Goal: Information Seeking & Learning: Learn about a topic

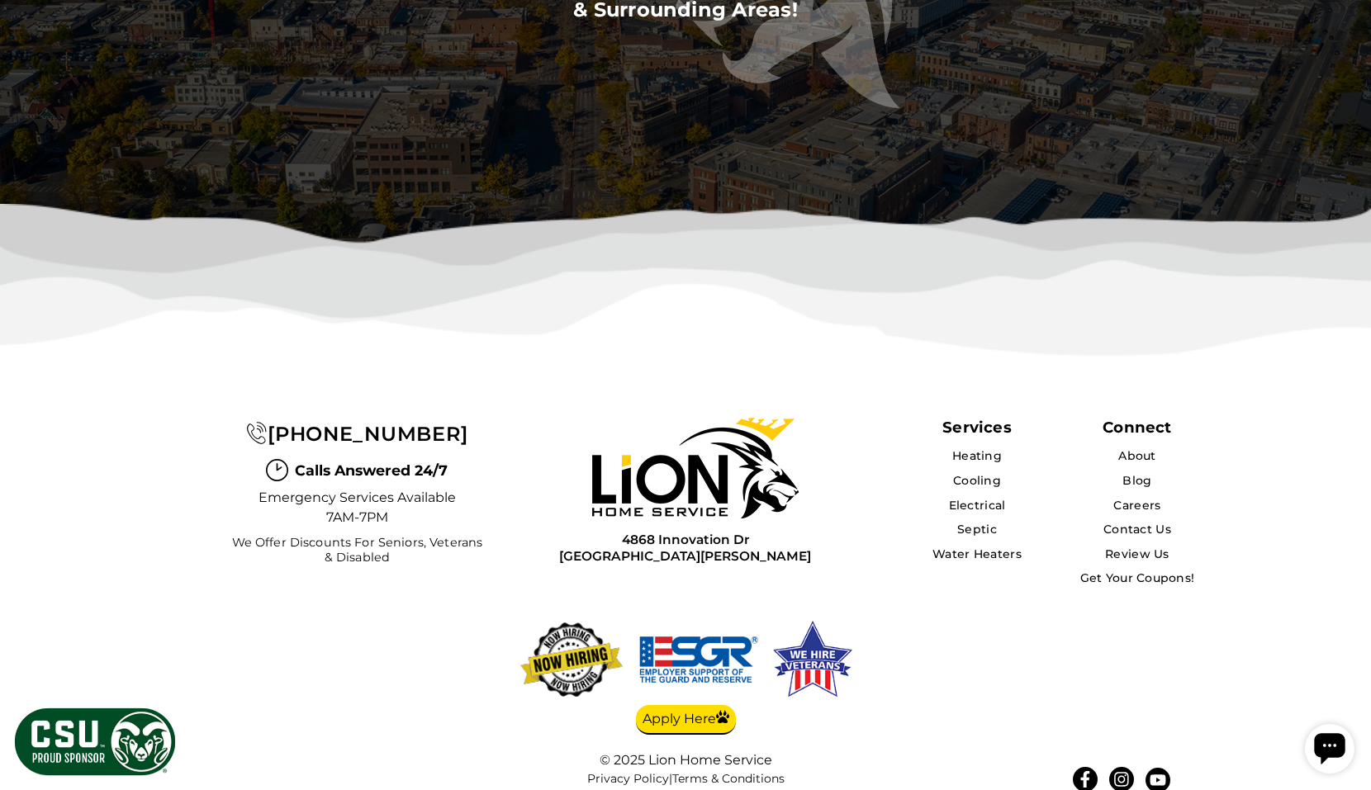
scroll to position [5095, 0]
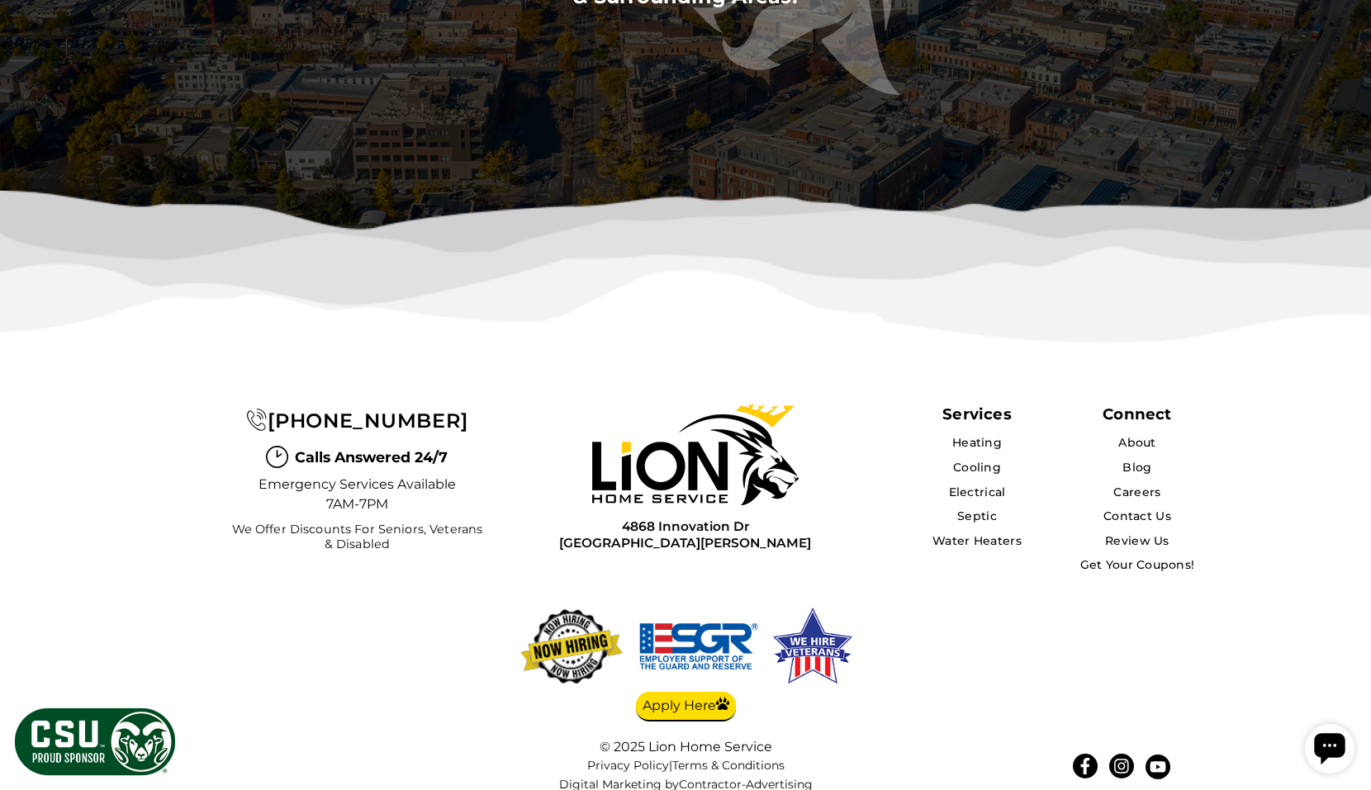
click at [70, 734] on img at bounding box center [94, 742] width 165 height 72
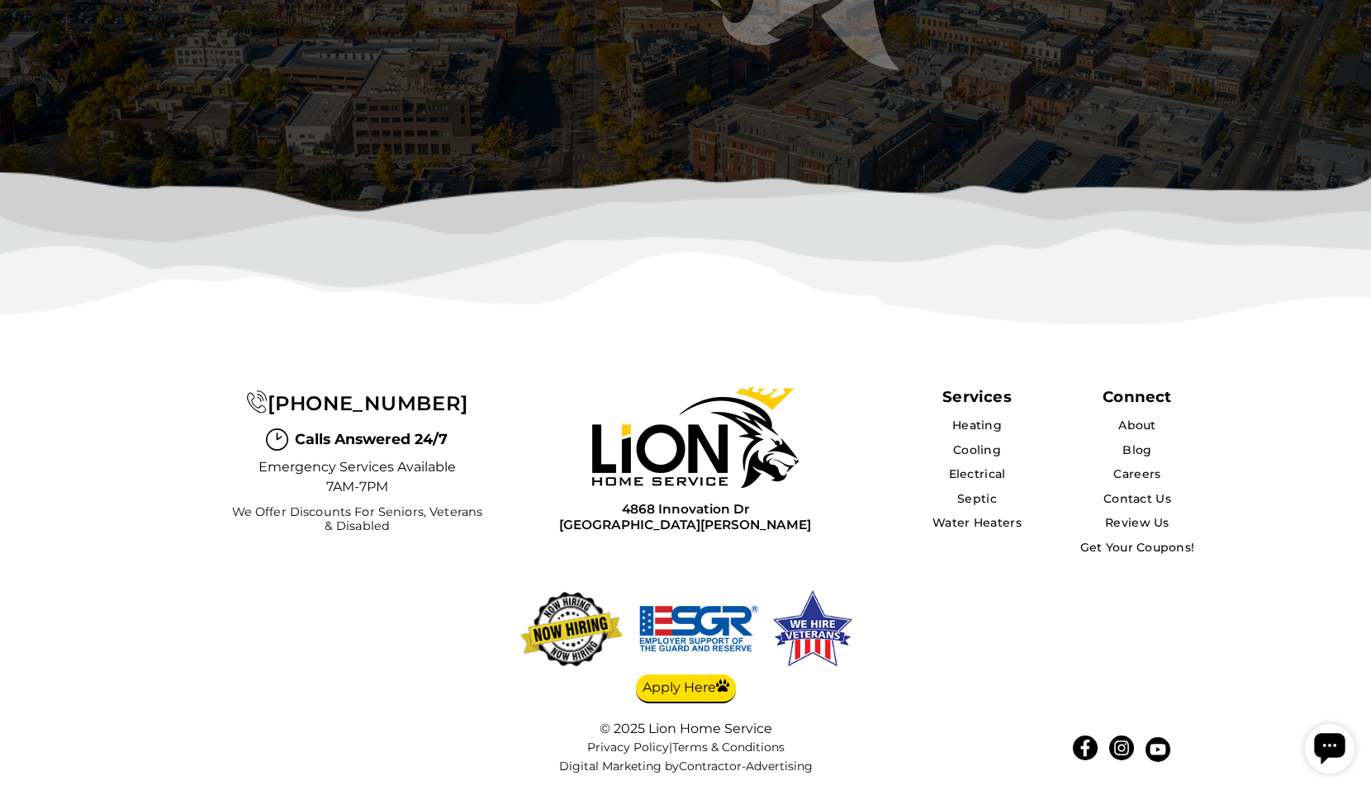
scroll to position [3562, 0]
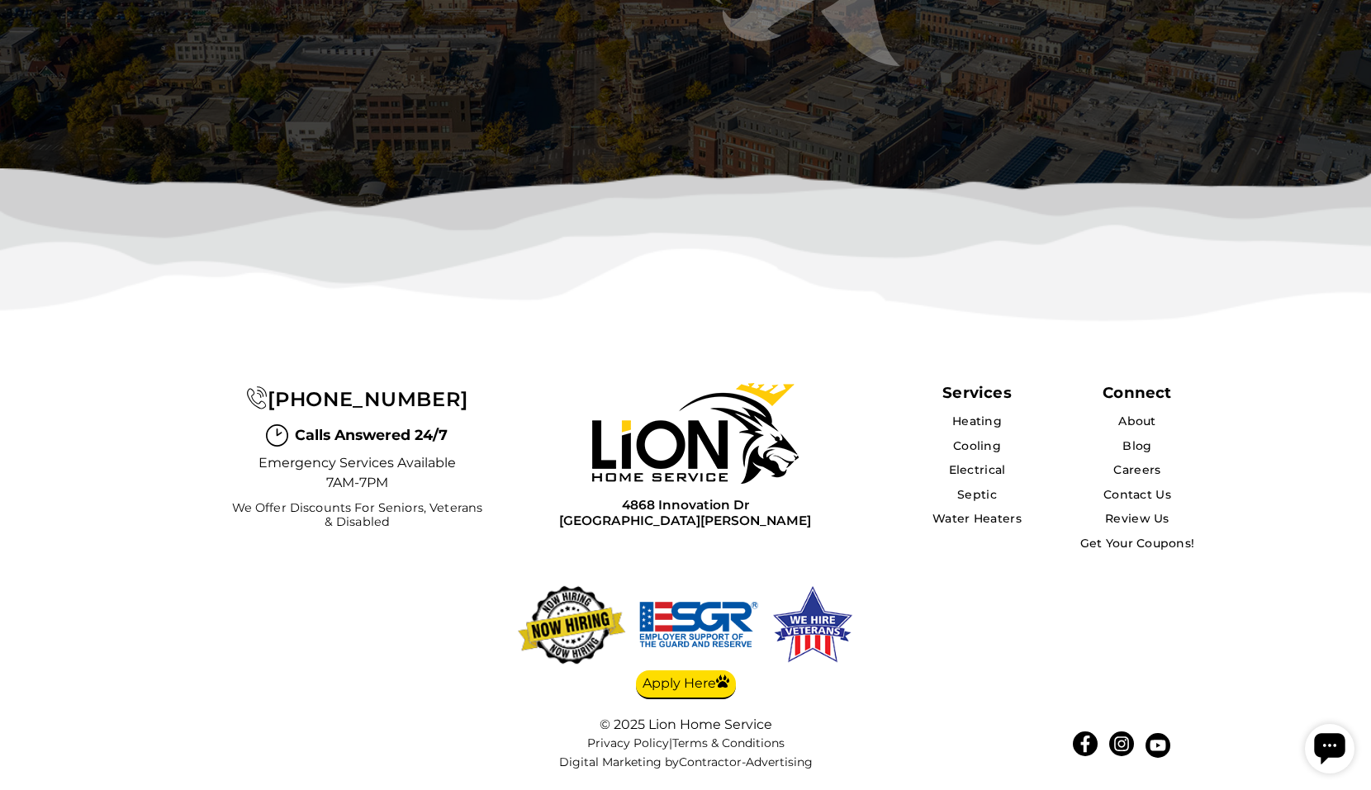
click at [572, 620] on img at bounding box center [571, 624] width 116 height 87
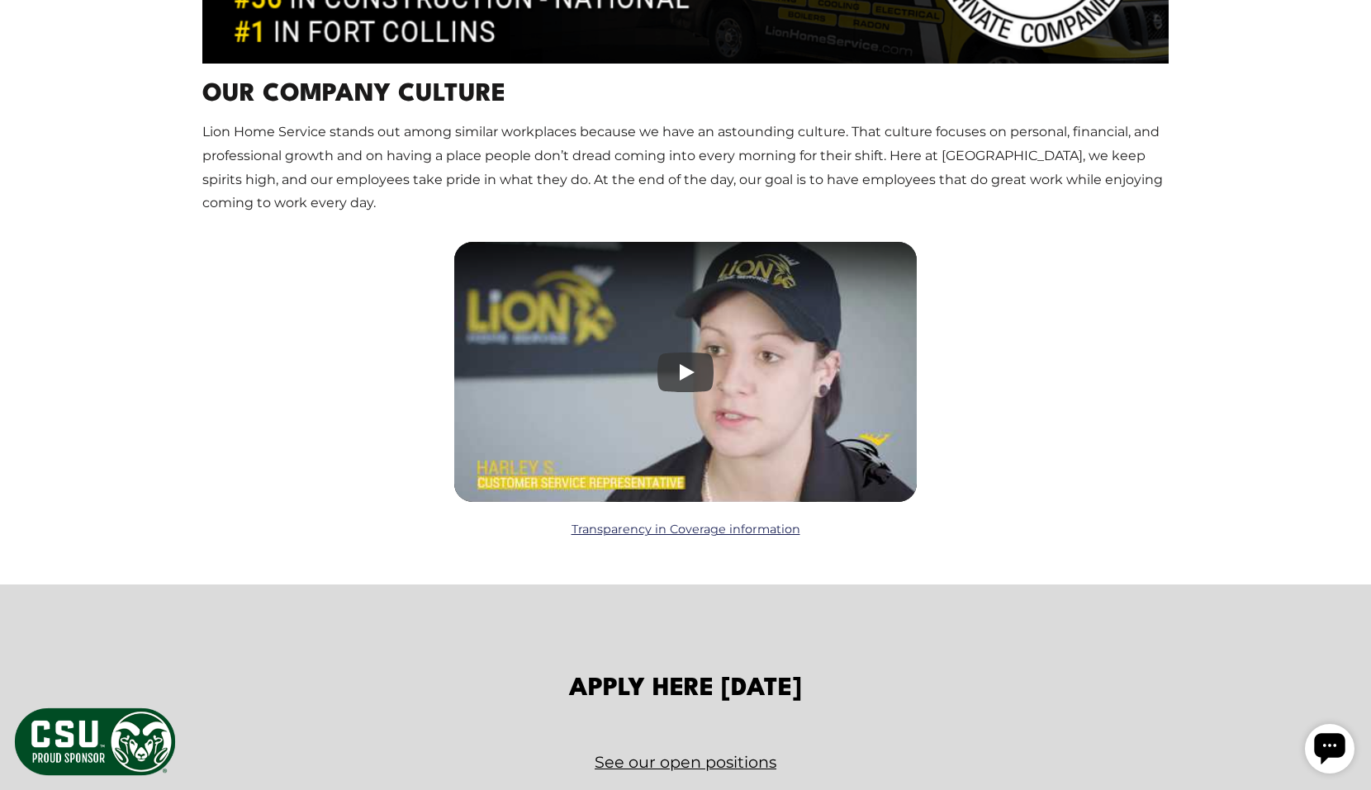
scroll to position [1999, 0]
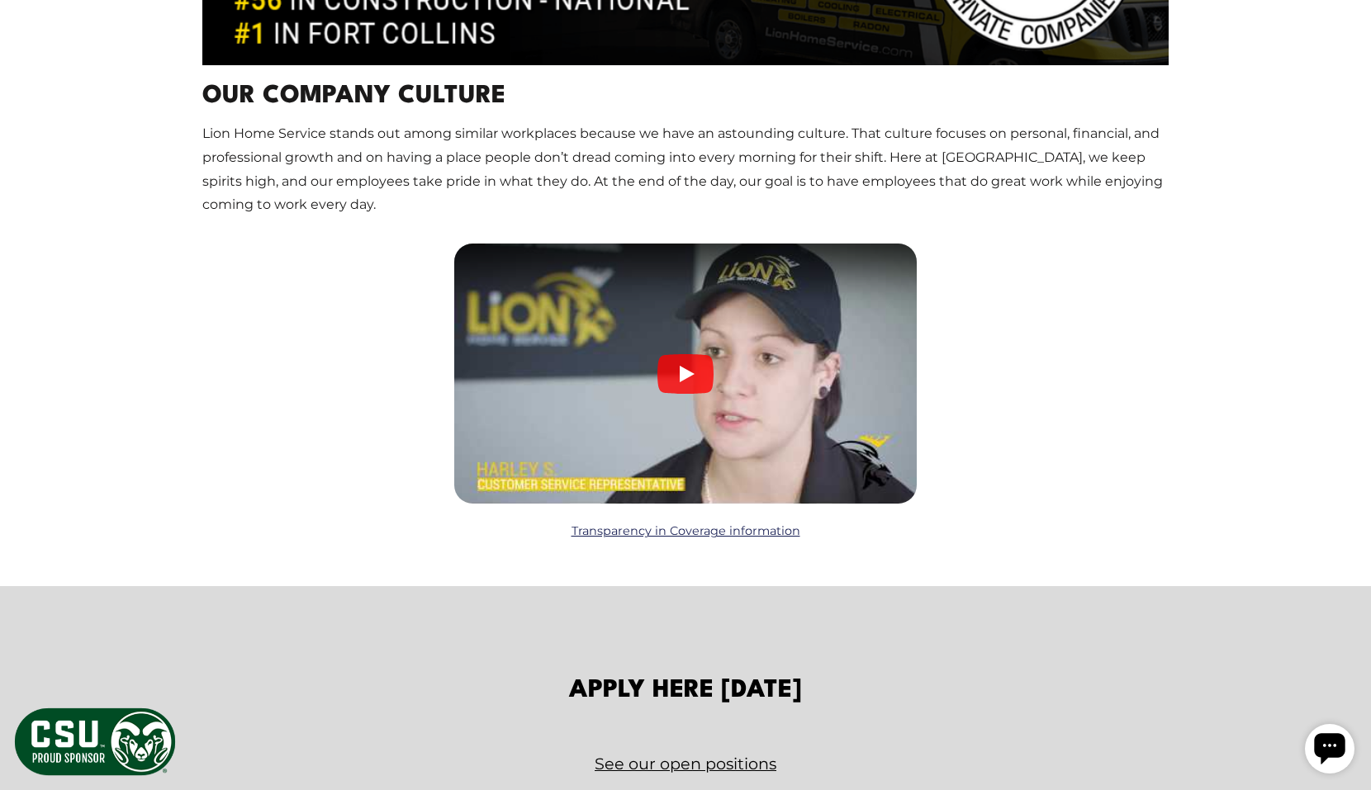
click at [685, 375] on button "Play: Lion Home Service Client Testimonial" at bounding box center [685, 374] width 56 height 40
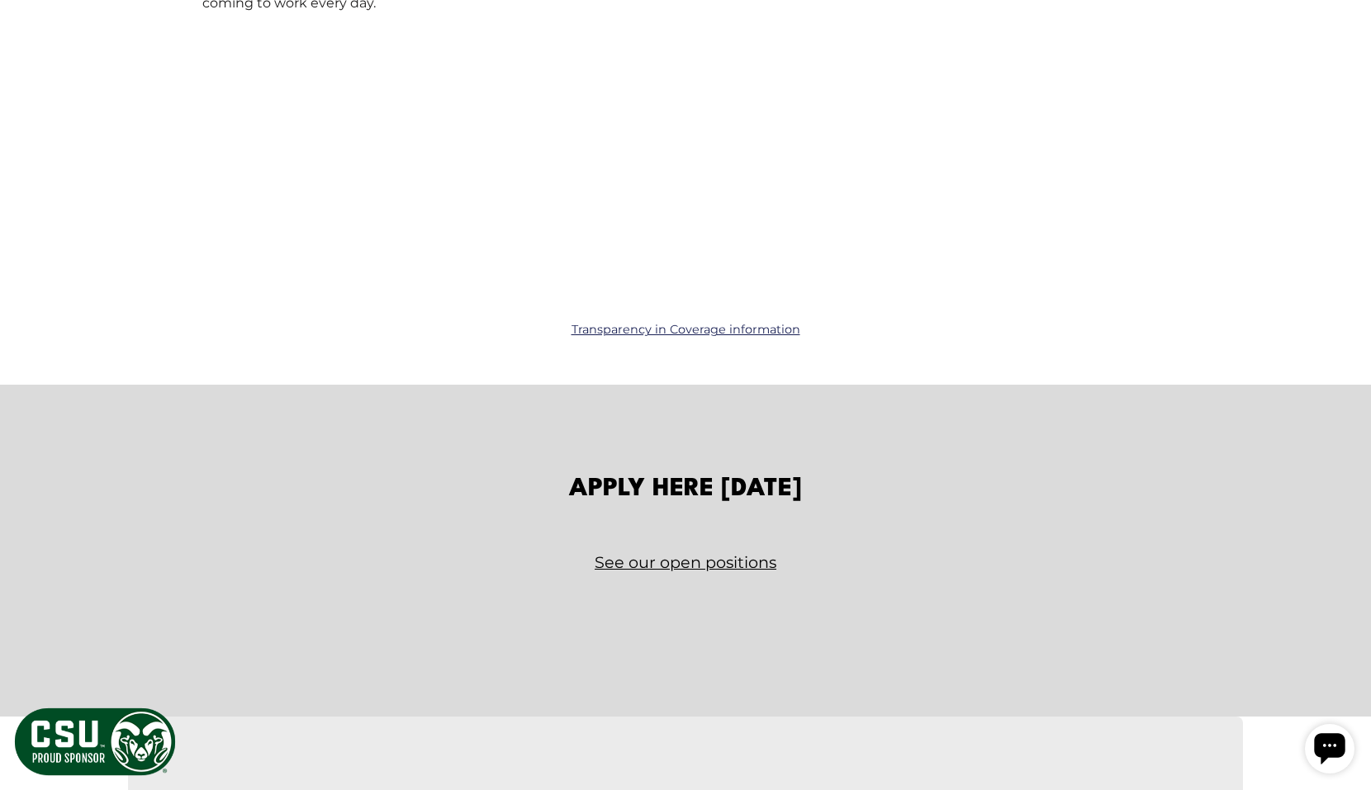
scroll to position [2201, 0]
click at [654, 565] on link "See our open positions" at bounding box center [685, 561] width 966 height 29
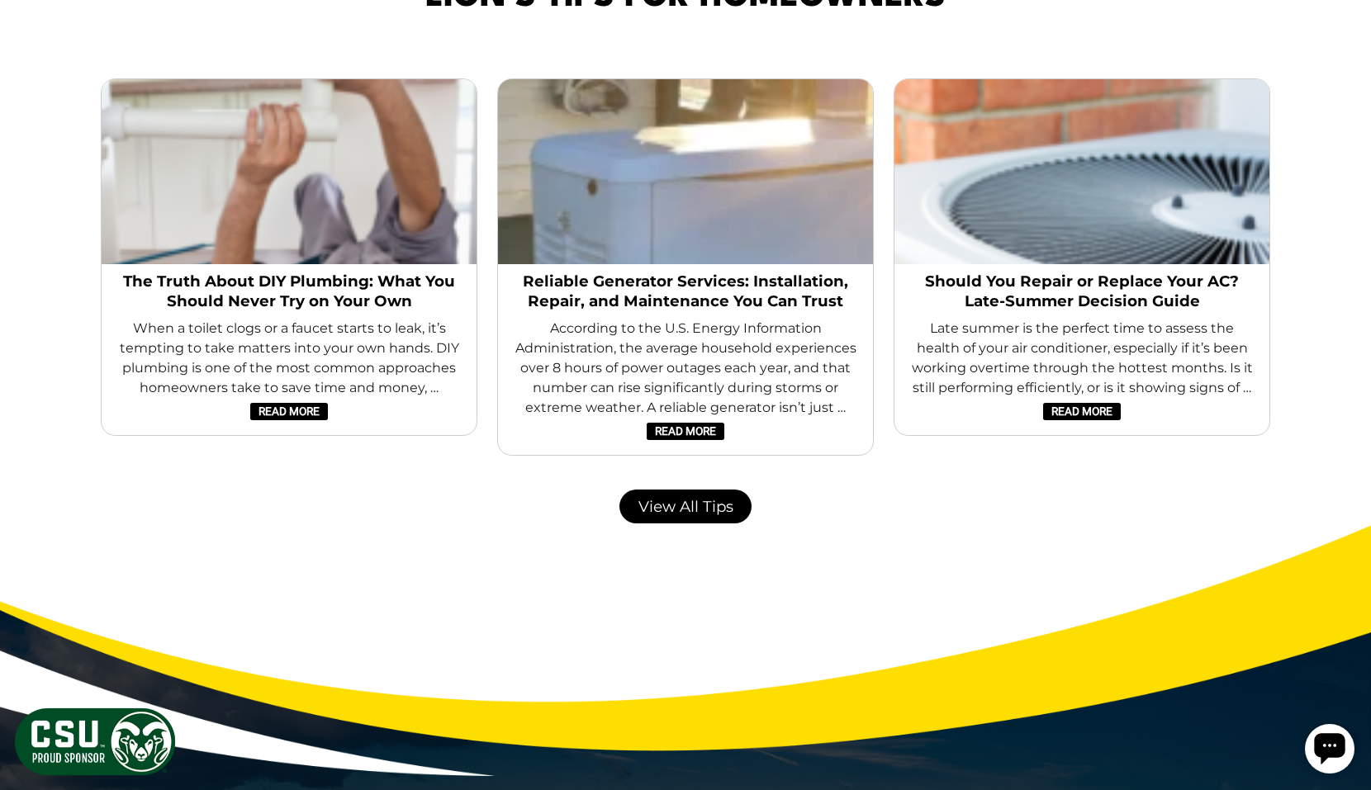
scroll to position [3906, 0]
